Goal: Find specific fact: Find specific page/section

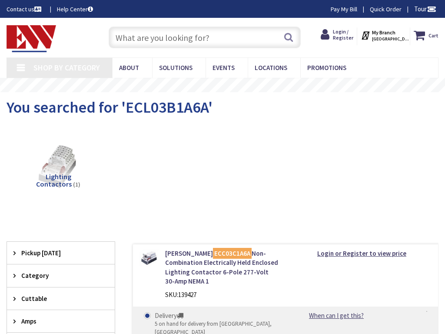
type input "[PERSON_NAME][STREET_ADDRESS]"
